Goal: Task Accomplishment & Management: Use online tool/utility

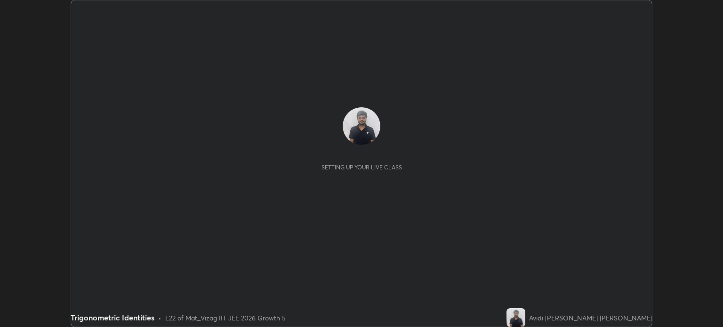
scroll to position [327, 723]
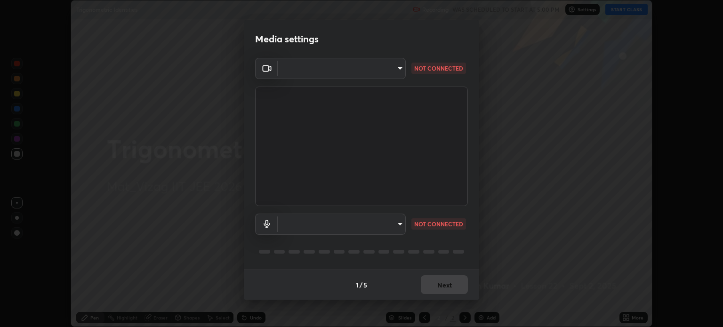
type input "96a72d9c6383d68089b7d443f8f47044f61cfd95309222ab1aac241246f71f91"
type input "83aea2ad6578c72f1426645408cbf35f82b8207924b84706e8f2705aaa8790fb"
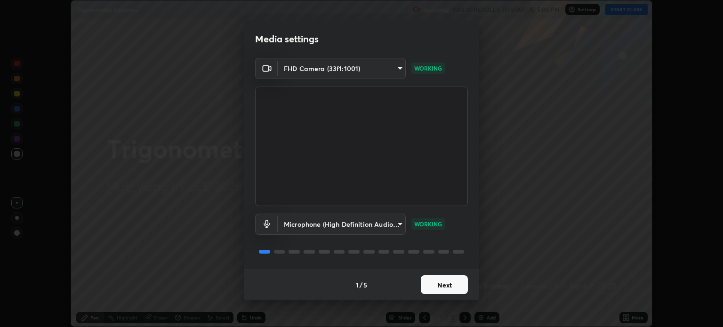
click at [452, 289] on button "Next" at bounding box center [444, 285] width 47 height 19
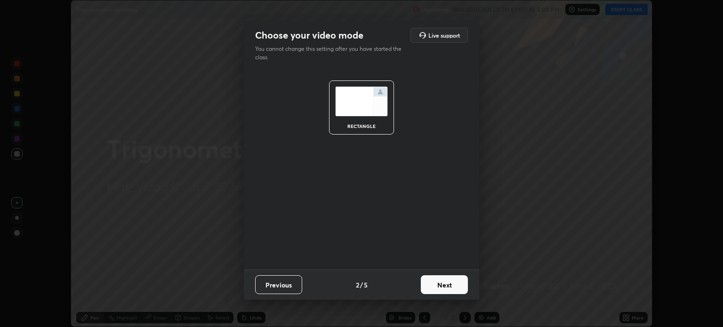
click at [455, 285] on button "Next" at bounding box center [444, 285] width 47 height 19
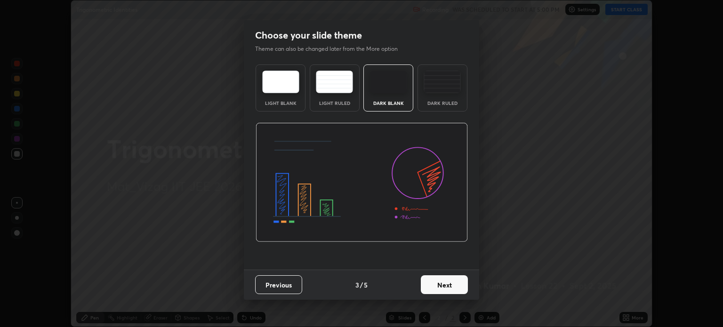
click at [435, 282] on button "Next" at bounding box center [444, 285] width 47 height 19
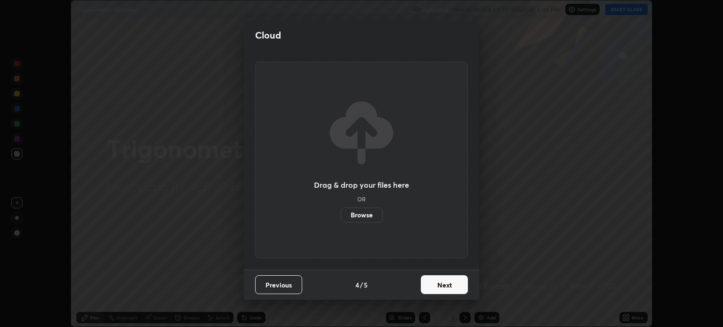
click at [439, 285] on button "Next" at bounding box center [444, 285] width 47 height 19
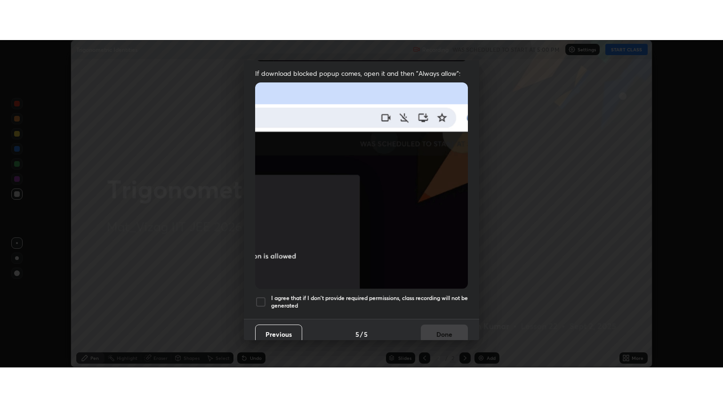
scroll to position [191, 0]
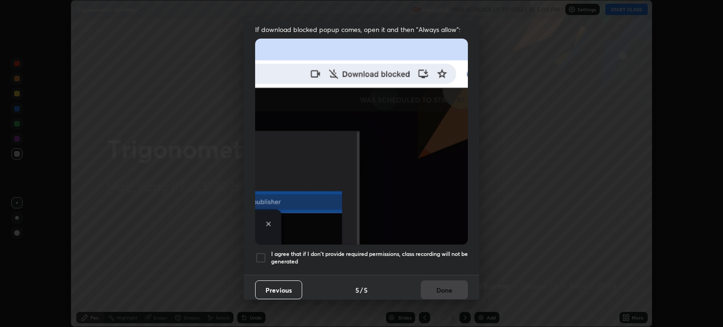
click at [263, 252] on div at bounding box center [260, 257] width 11 height 11
click at [443, 285] on button "Done" at bounding box center [444, 290] width 47 height 19
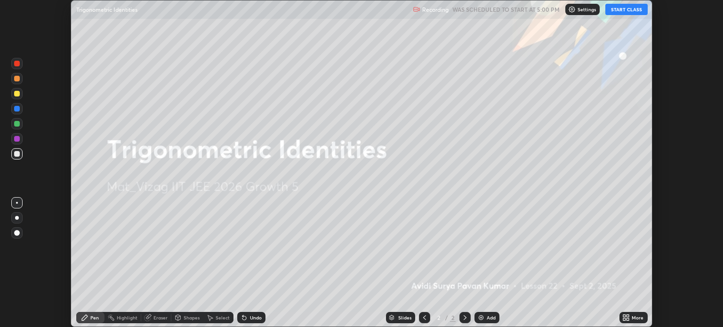
click at [492, 320] on div "Add" at bounding box center [491, 318] width 9 height 5
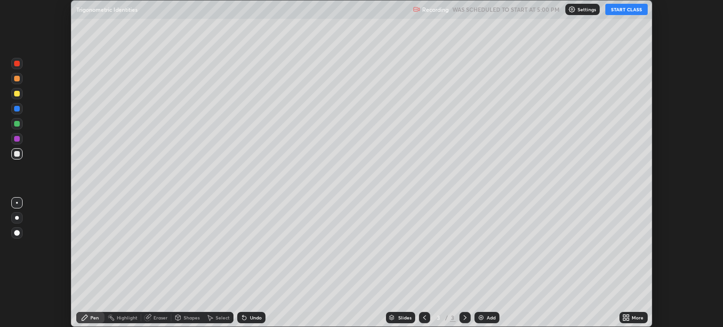
click at [629, 8] on button "START CLASS" at bounding box center [627, 9] width 42 height 11
click at [638, 317] on div "More" at bounding box center [638, 318] width 12 height 5
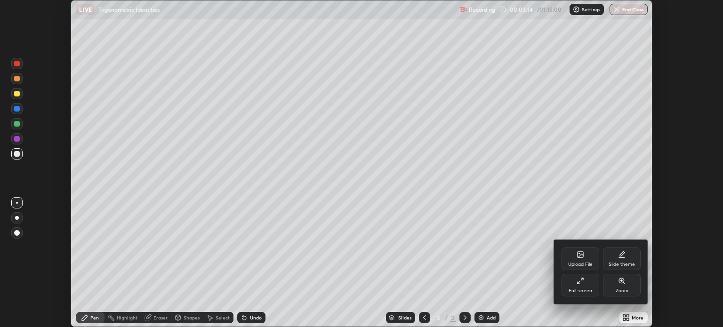
click at [585, 290] on div "Full screen" at bounding box center [581, 291] width 24 height 5
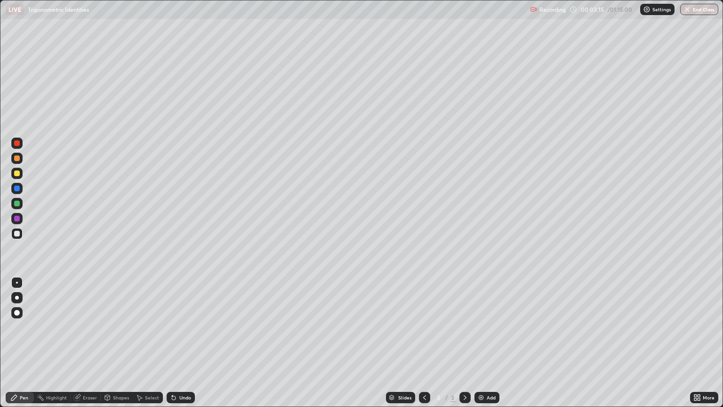
scroll to position [407, 723]
click at [490, 327] on div "Add" at bounding box center [491, 397] width 9 height 5
click at [427, 327] on icon at bounding box center [425, 398] width 8 height 8
click at [490, 327] on div "Add" at bounding box center [491, 397] width 9 height 5
click at [427, 327] on icon at bounding box center [425, 398] width 8 height 8
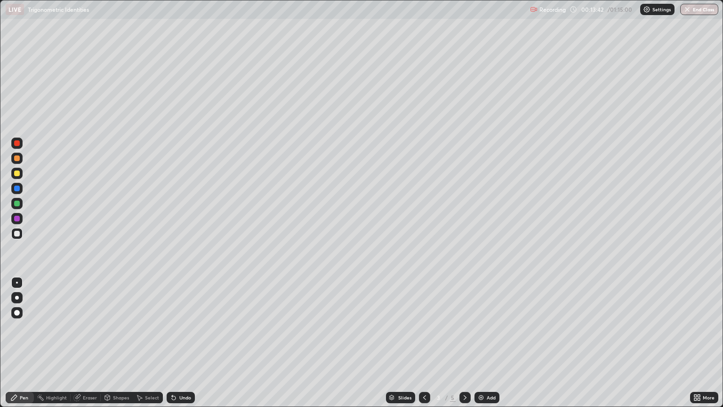
click at [487, 327] on div "Add" at bounding box center [491, 397] width 9 height 5
click at [463, 327] on icon at bounding box center [466, 398] width 8 height 8
click at [485, 327] on div "Add" at bounding box center [487, 397] width 25 height 11
click at [424, 327] on icon at bounding box center [425, 398] width 8 height 8
click at [435, 327] on div "5" at bounding box center [438, 398] width 9 height 6
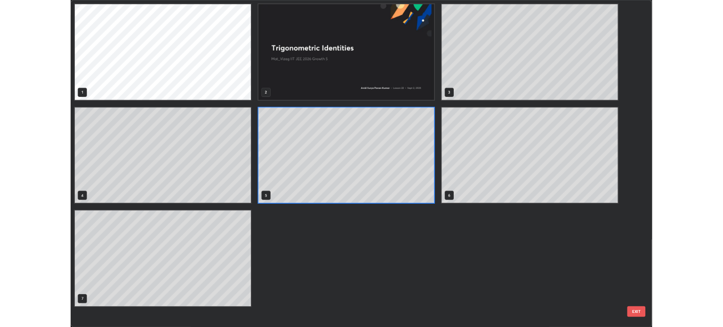
scroll to position [403, 718]
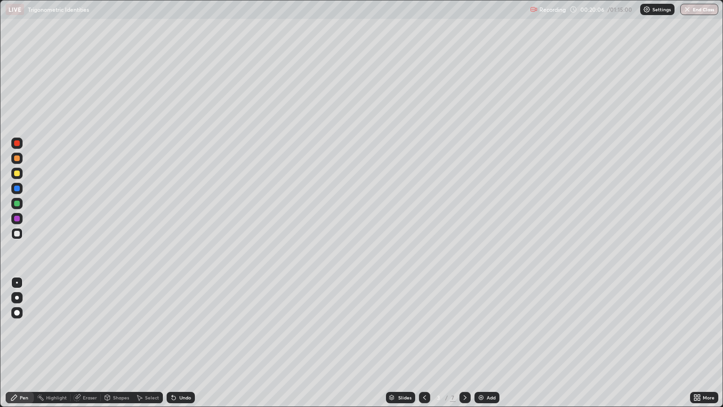
click at [463, 327] on icon at bounding box center [466, 398] width 8 height 8
click at [465, 327] on icon at bounding box center [465, 397] width 3 height 5
click at [419, 327] on div at bounding box center [424, 397] width 11 height 11
click at [423, 327] on icon at bounding box center [424, 397] width 3 height 5
click at [484, 327] on div "Add" at bounding box center [487, 397] width 25 height 11
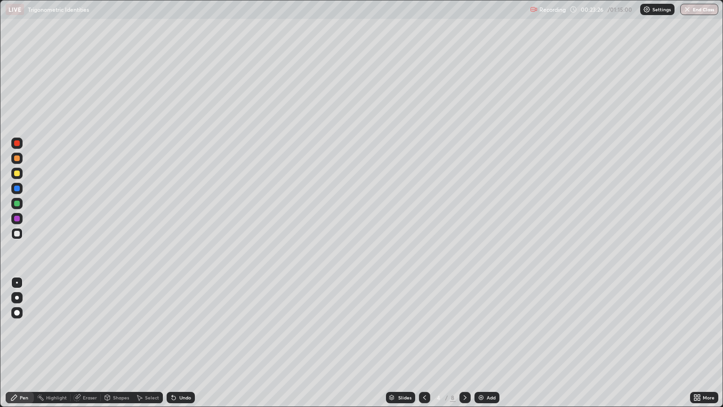
click at [178, 327] on div "Undo" at bounding box center [181, 397] width 28 height 11
click at [184, 327] on div "Undo" at bounding box center [185, 397] width 12 height 5
click at [490, 327] on div "Add" at bounding box center [491, 397] width 9 height 5
click at [480, 327] on img at bounding box center [482, 398] width 8 height 8
click at [491, 327] on div "Add" at bounding box center [487, 397] width 25 height 11
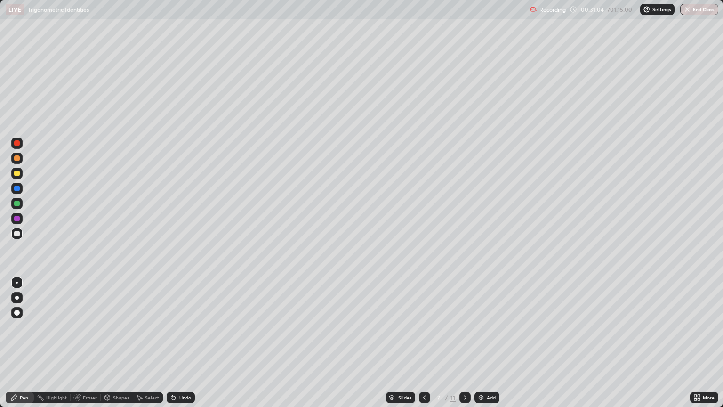
click at [424, 327] on icon at bounding box center [425, 398] width 8 height 8
click at [462, 327] on icon at bounding box center [466, 398] width 8 height 8
click at [464, 327] on icon at bounding box center [465, 397] width 3 height 5
click at [186, 327] on div "Undo" at bounding box center [181, 397] width 28 height 11
click at [187, 327] on div "Undo" at bounding box center [181, 397] width 28 height 11
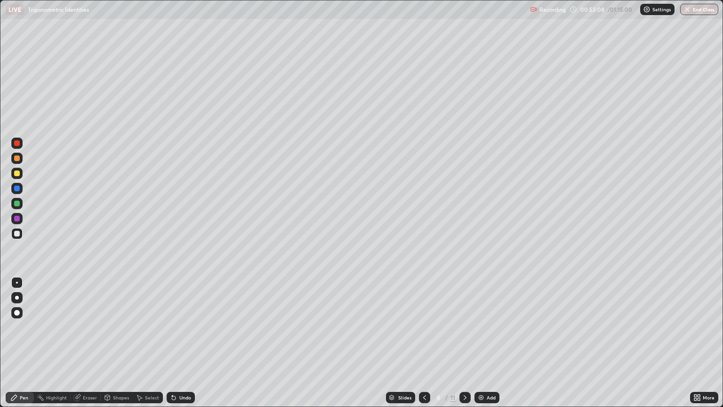
click at [187, 327] on div "Undo" at bounding box center [185, 397] width 12 height 5
click at [185, 327] on div "Undo" at bounding box center [181, 397] width 28 height 11
click at [183, 327] on div "Undo" at bounding box center [185, 397] width 12 height 5
click at [180, 327] on div "Undo" at bounding box center [185, 397] width 12 height 5
click at [179, 327] on div "Undo" at bounding box center [185, 397] width 12 height 5
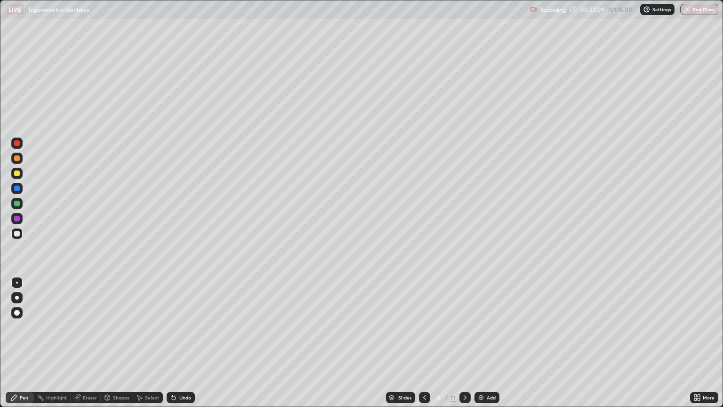
click at [180, 327] on div "Undo" at bounding box center [185, 397] width 12 height 5
click at [179, 327] on div "Undo" at bounding box center [185, 397] width 12 height 5
click at [182, 327] on div "Undo" at bounding box center [185, 397] width 12 height 5
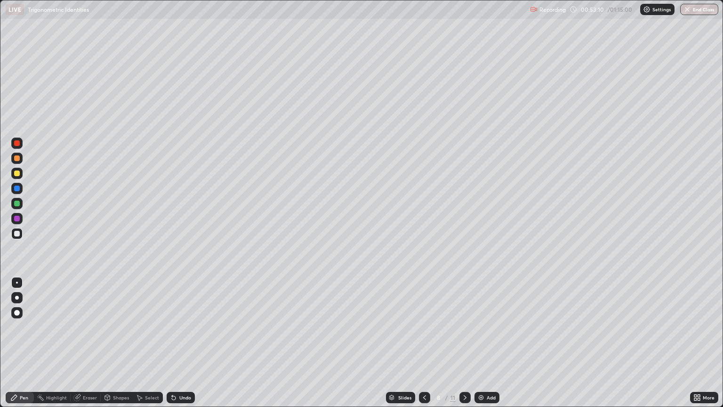
click at [182, 327] on div "Undo" at bounding box center [185, 397] width 12 height 5
click at [708, 10] on button "End Class" at bounding box center [700, 9] width 38 height 11
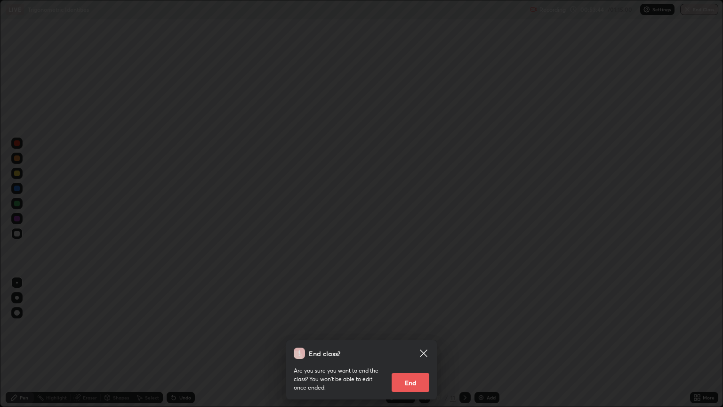
click at [410, 327] on button "End" at bounding box center [411, 382] width 38 height 19
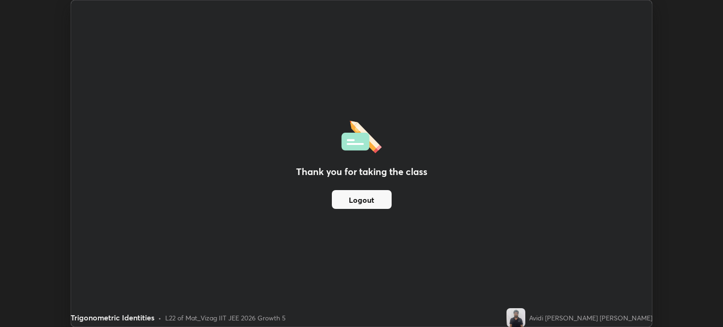
scroll to position [46771, 46376]
click at [459, 90] on div "Thank you for taking the class Logout" at bounding box center [361, 163] width 581 height 326
